Goal: Task Accomplishment & Management: Manage account settings

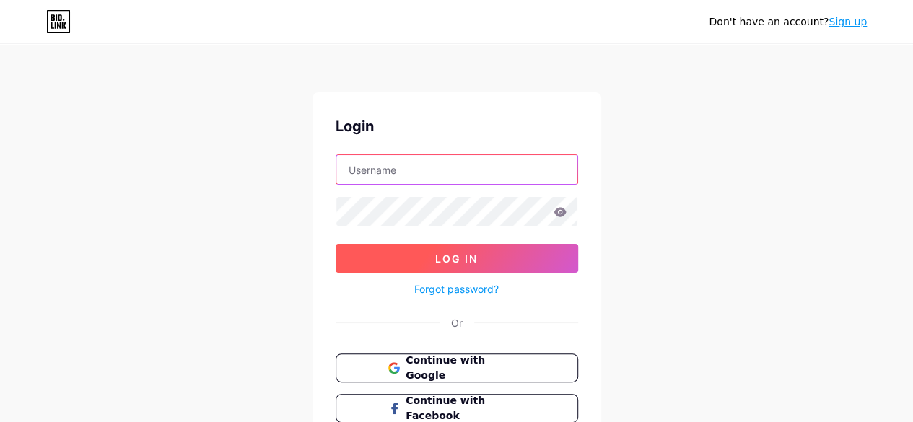
type input "[EMAIL_ADDRESS][DOMAIN_NAME]"
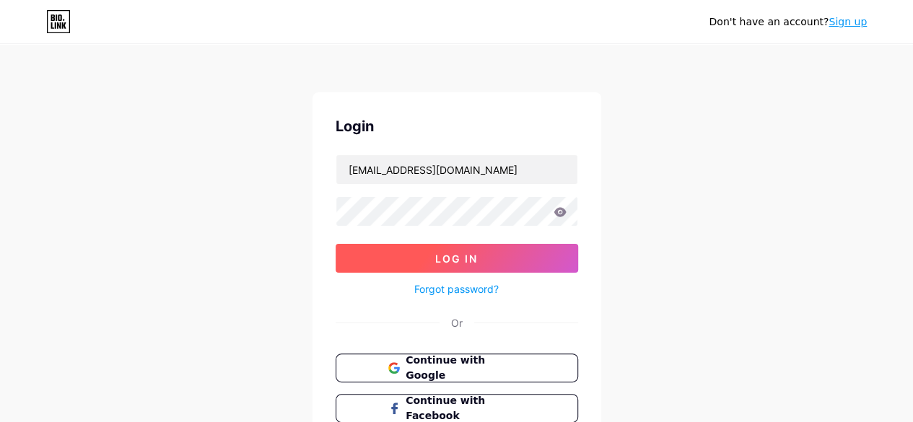
click at [491, 262] on button "Log In" at bounding box center [457, 258] width 243 height 29
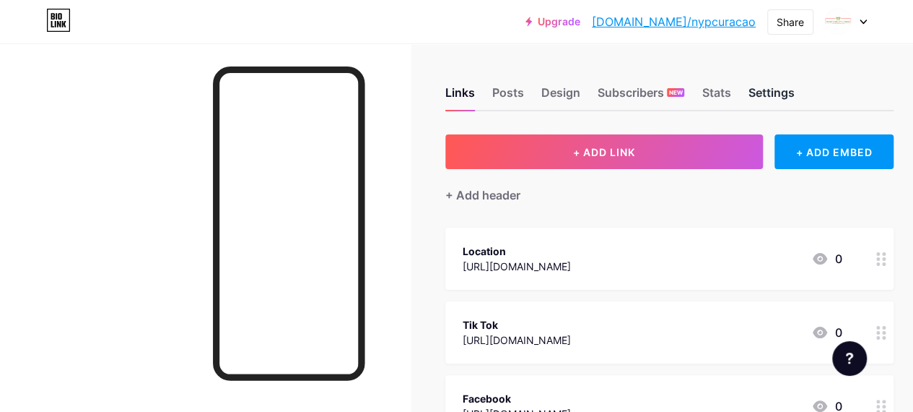
click at [790, 84] on div "Settings" at bounding box center [771, 97] width 46 height 26
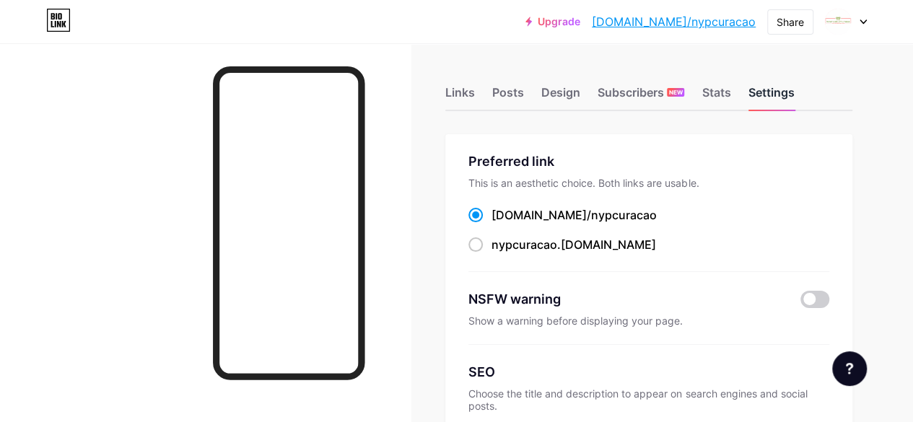
click at [789, 90] on div "Settings" at bounding box center [771, 97] width 46 height 26
click at [475, 96] on div "Links" at bounding box center [461, 97] width 30 height 26
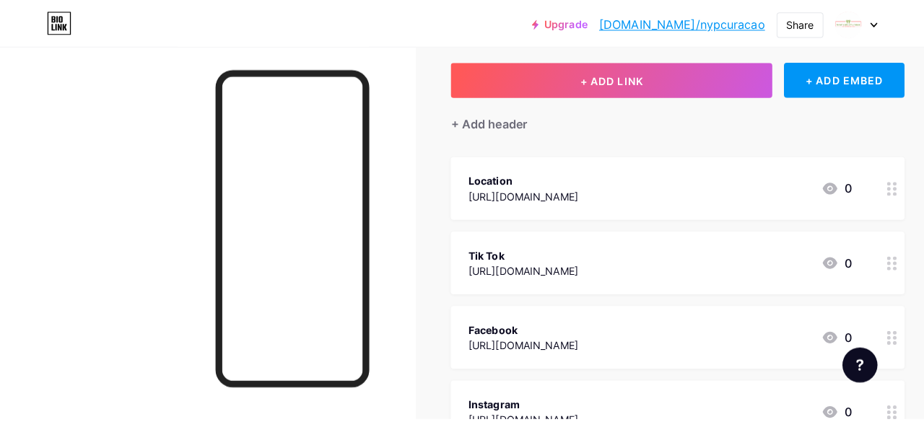
scroll to position [79, 0]
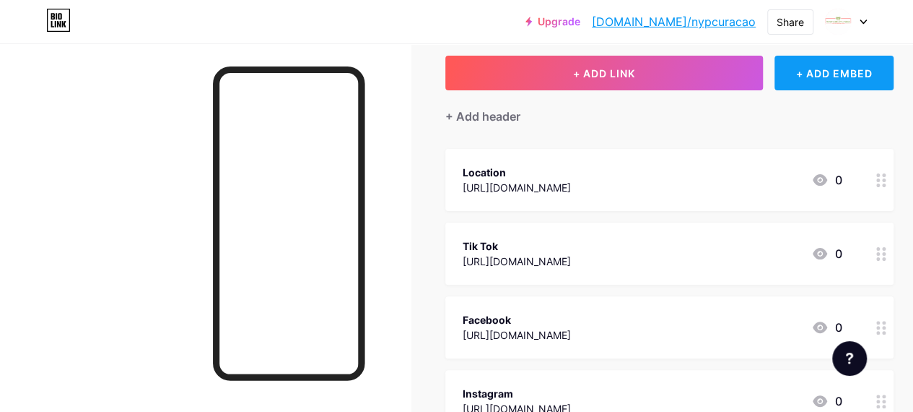
click at [830, 77] on div "+ ADD EMBED" at bounding box center [834, 73] width 119 height 35
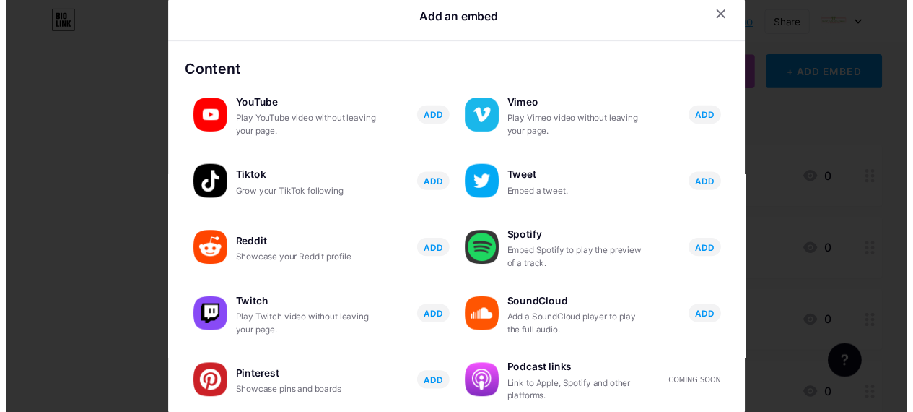
scroll to position [0, 0]
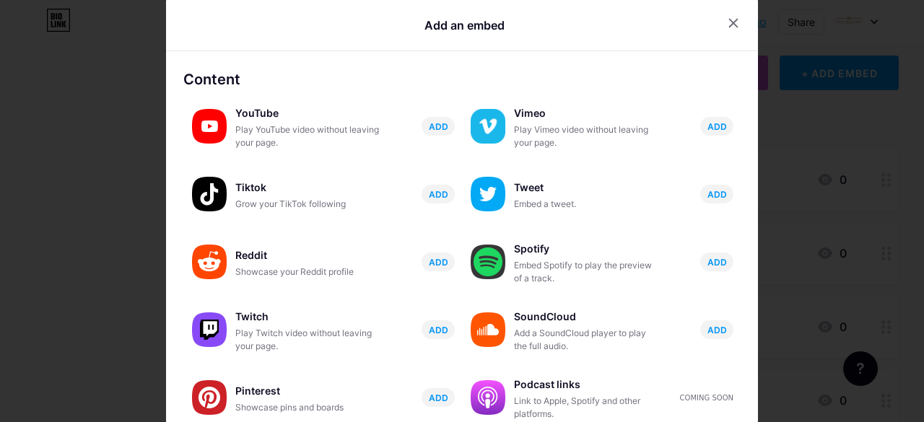
click at [730, 22] on icon at bounding box center [734, 23] width 8 height 8
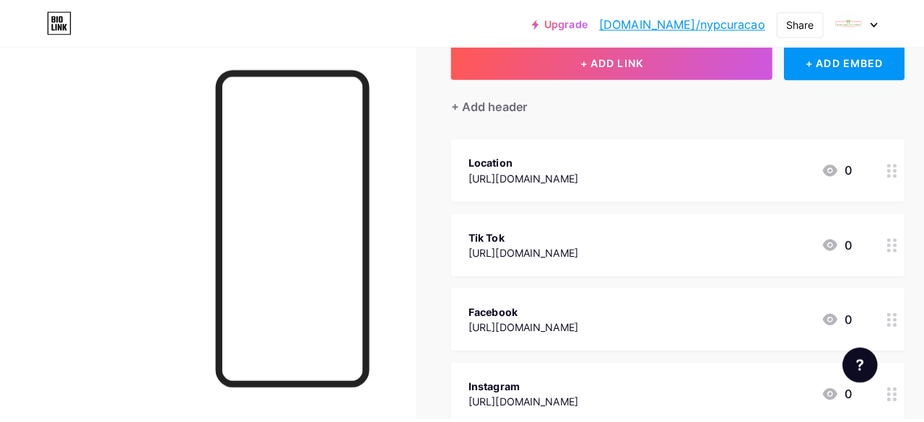
scroll to position [72, 0]
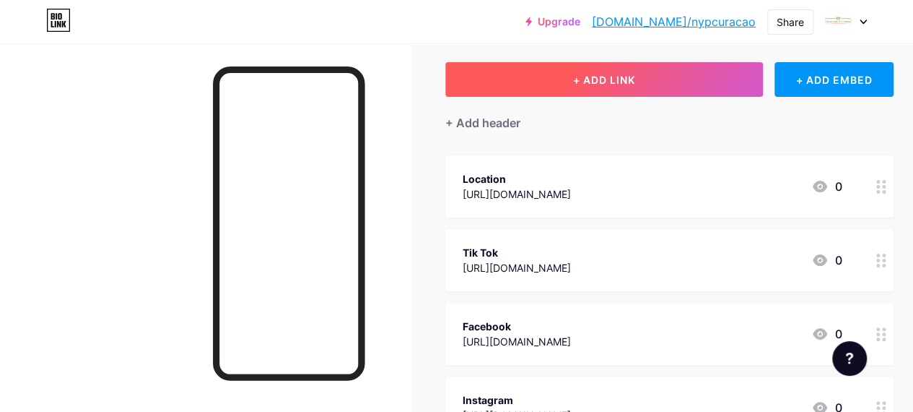
click at [631, 66] on button "+ ADD LINK" at bounding box center [605, 79] width 318 height 35
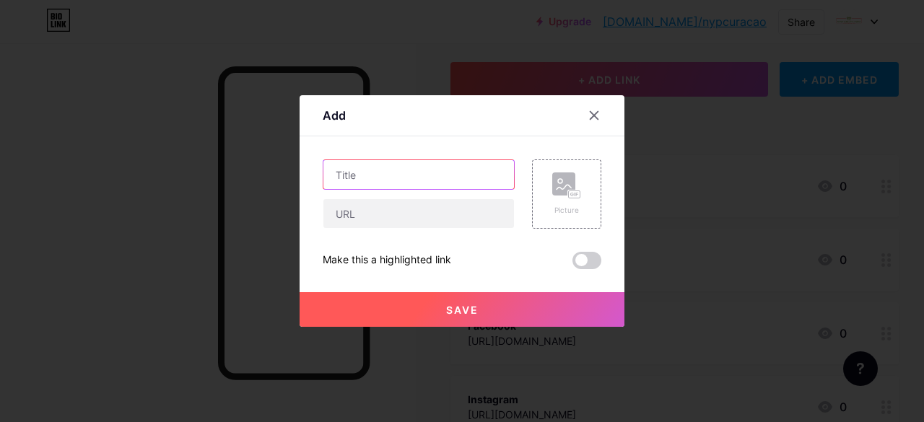
click at [417, 175] on input "text" at bounding box center [418, 174] width 191 height 29
type input "Menu"
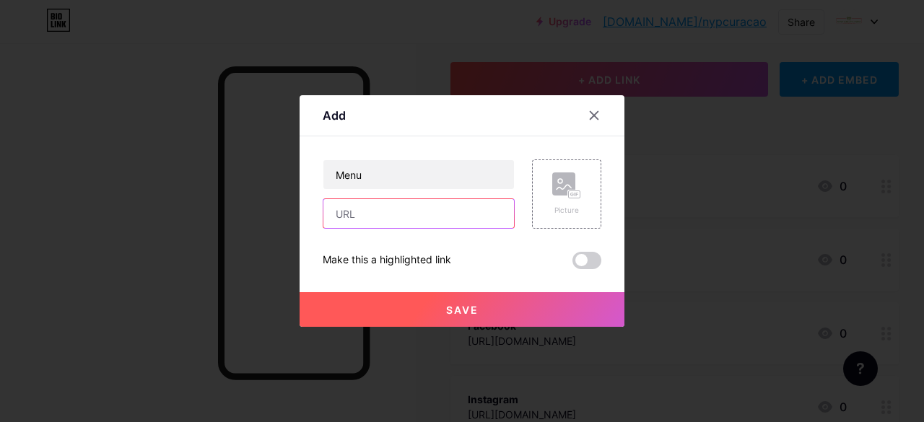
click at [404, 219] on input "text" at bounding box center [418, 213] width 191 height 29
paste input "[URL][DOMAIN_NAME]"
type input "[URL][DOMAIN_NAME]"
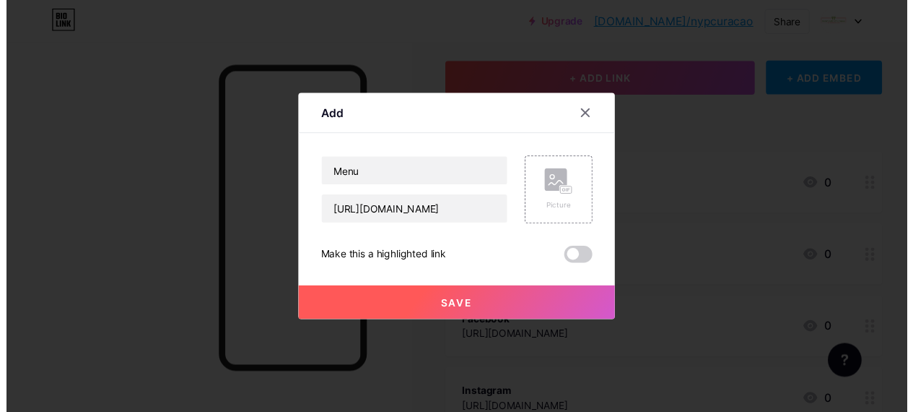
scroll to position [0, 0]
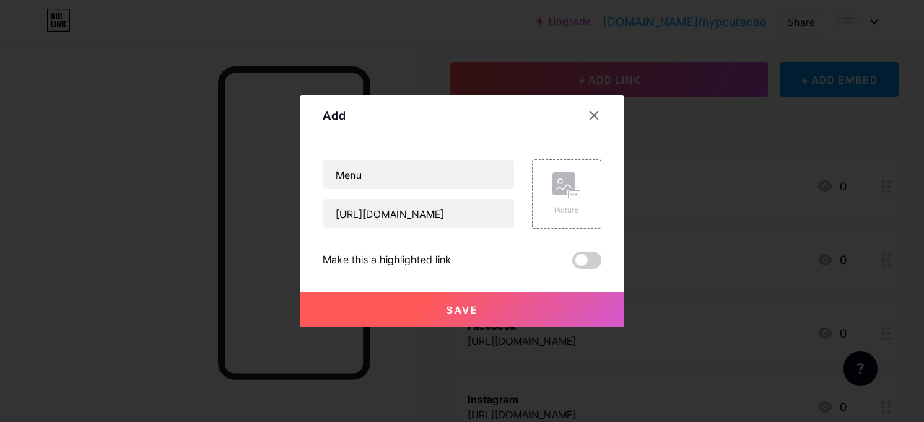
click at [549, 313] on button "Save" at bounding box center [462, 309] width 325 height 35
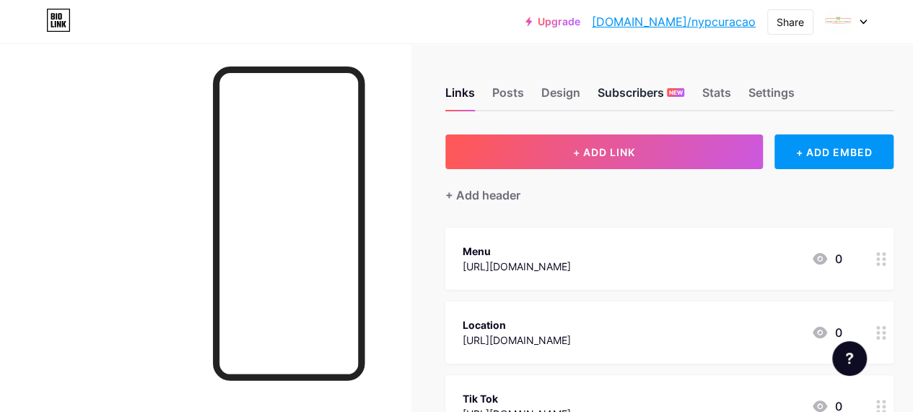
click at [630, 99] on div "Subscribers NEW" at bounding box center [641, 97] width 87 height 26
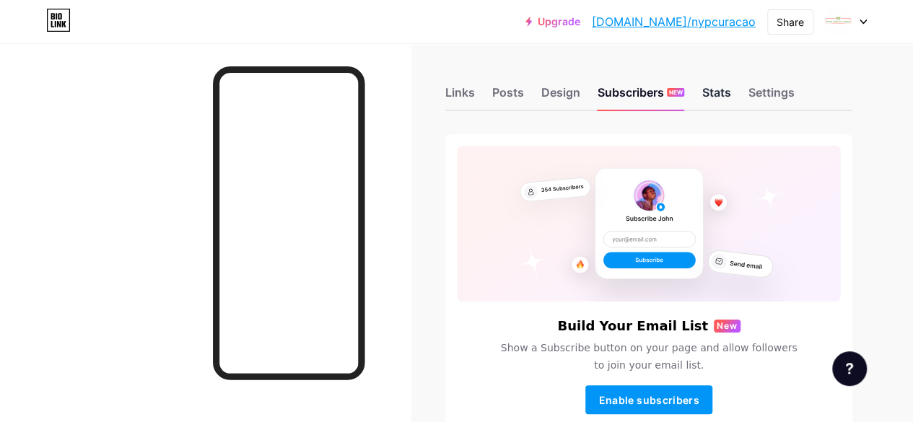
click at [722, 100] on div "Stats" at bounding box center [716, 97] width 29 height 26
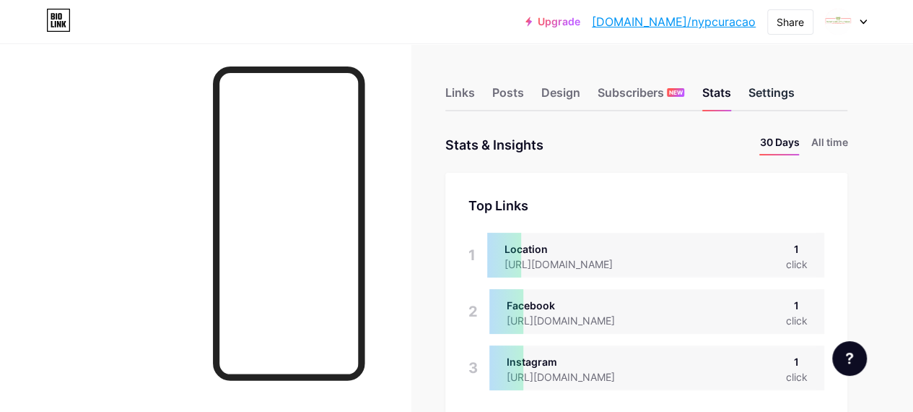
click at [789, 97] on div "Settings" at bounding box center [771, 97] width 46 height 26
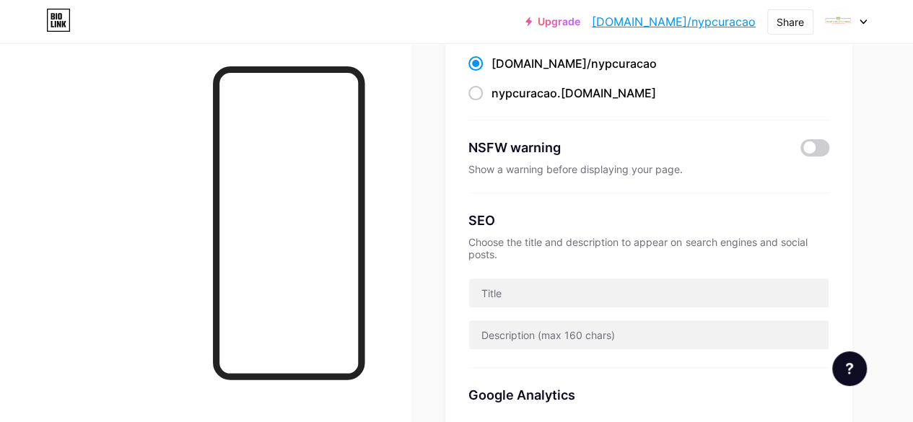
scroll to position [72, 0]
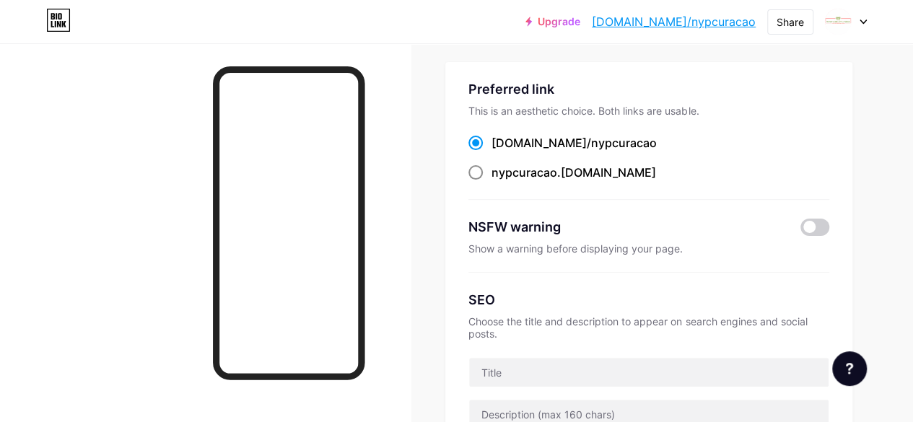
click at [483, 173] on span at bounding box center [476, 172] width 14 height 14
click at [492, 181] on input "nypcuracao .bio.link" at bounding box center [496, 185] width 9 height 9
radio input "true"
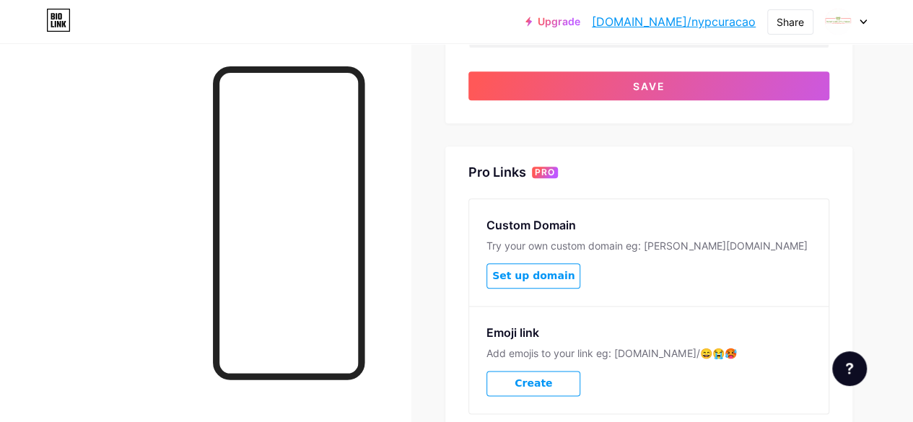
scroll to position [722, 0]
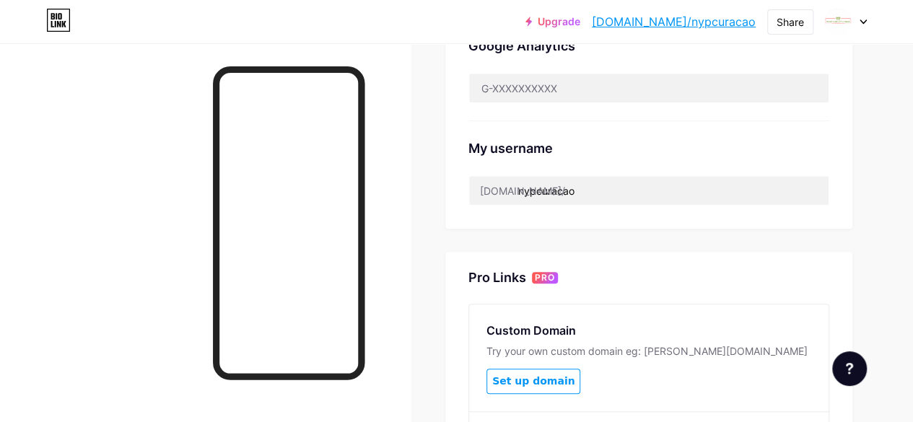
scroll to position [500, 0]
click at [400, 168] on div at bounding box center [205, 254] width 411 height 422
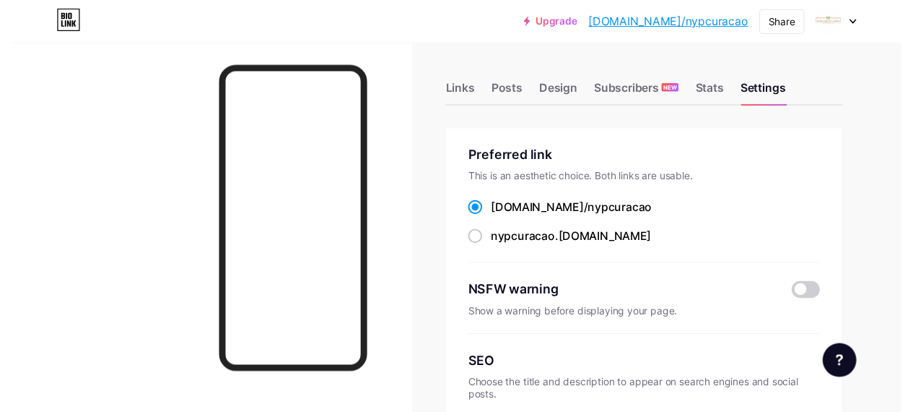
scroll to position [0, 0]
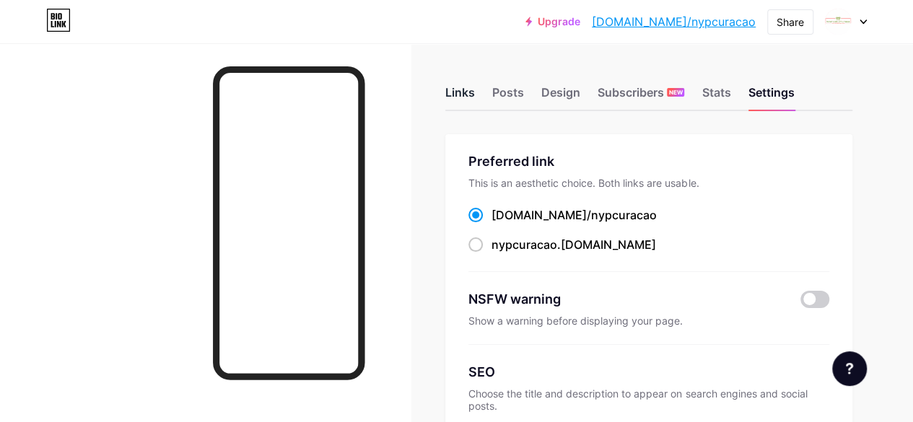
click at [475, 89] on div "Links" at bounding box center [461, 97] width 30 height 26
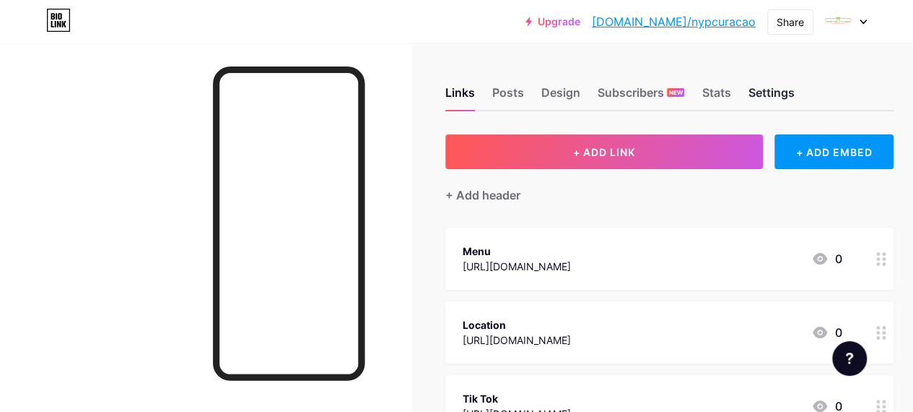
click at [782, 88] on div "Settings" at bounding box center [771, 97] width 46 height 26
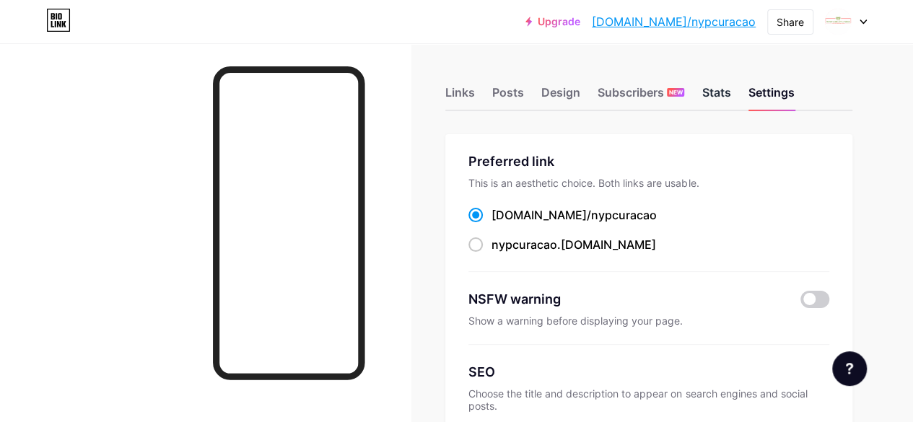
click at [731, 85] on div "Stats" at bounding box center [716, 97] width 29 height 26
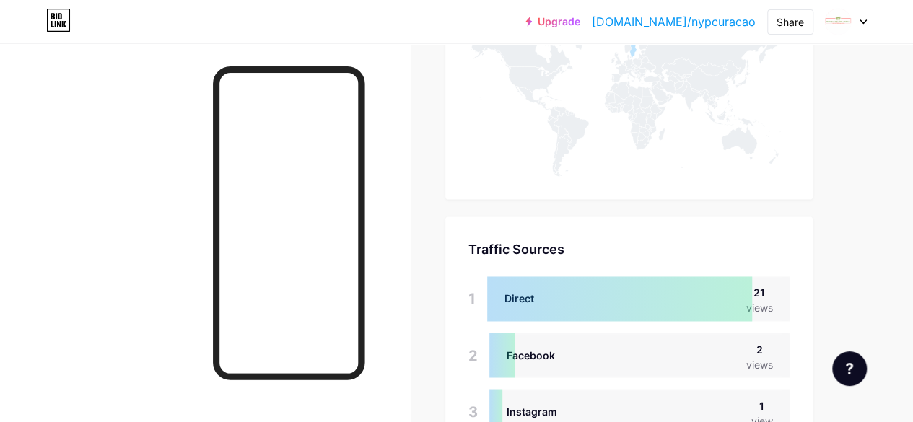
scroll to position [940, 0]
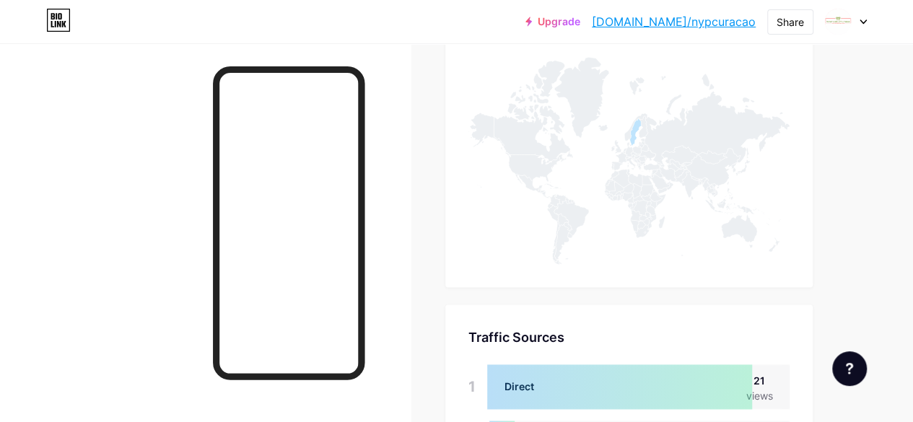
scroll to position [1157, 0]
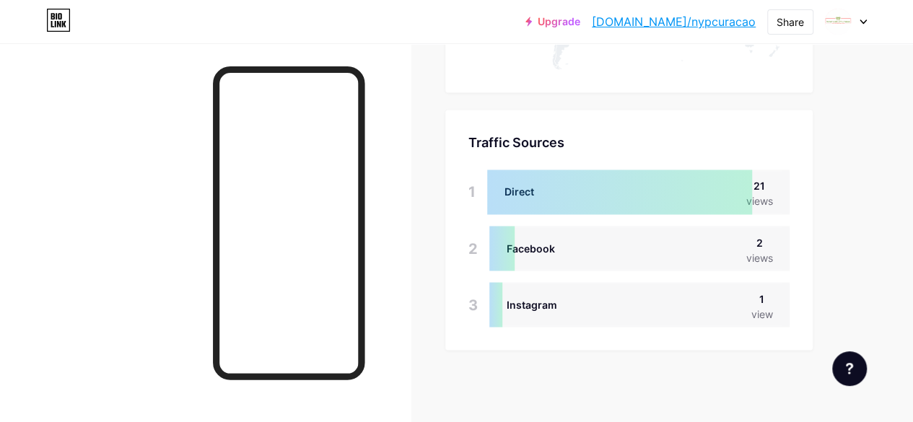
click at [463, 160] on div "Traffic Sources Traffic Sources 1 Direct 21 views 2 Facebook 2 views 3 Instagra…" at bounding box center [630, 230] width 368 height 240
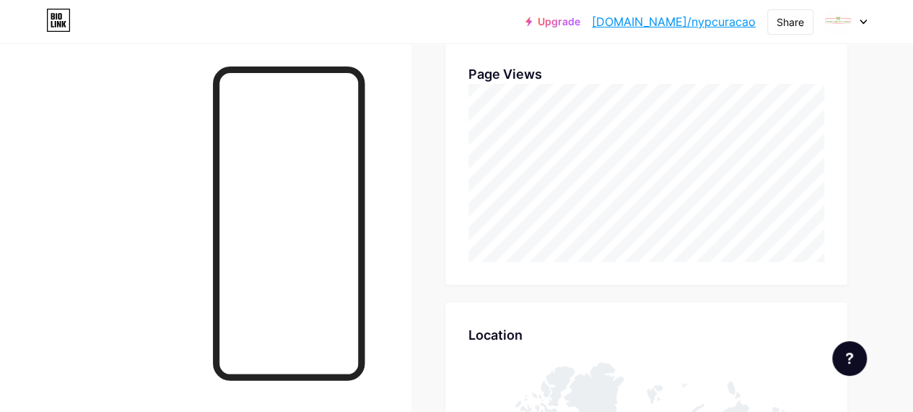
scroll to position [650, 0]
